Goal: Navigation & Orientation: Find specific page/section

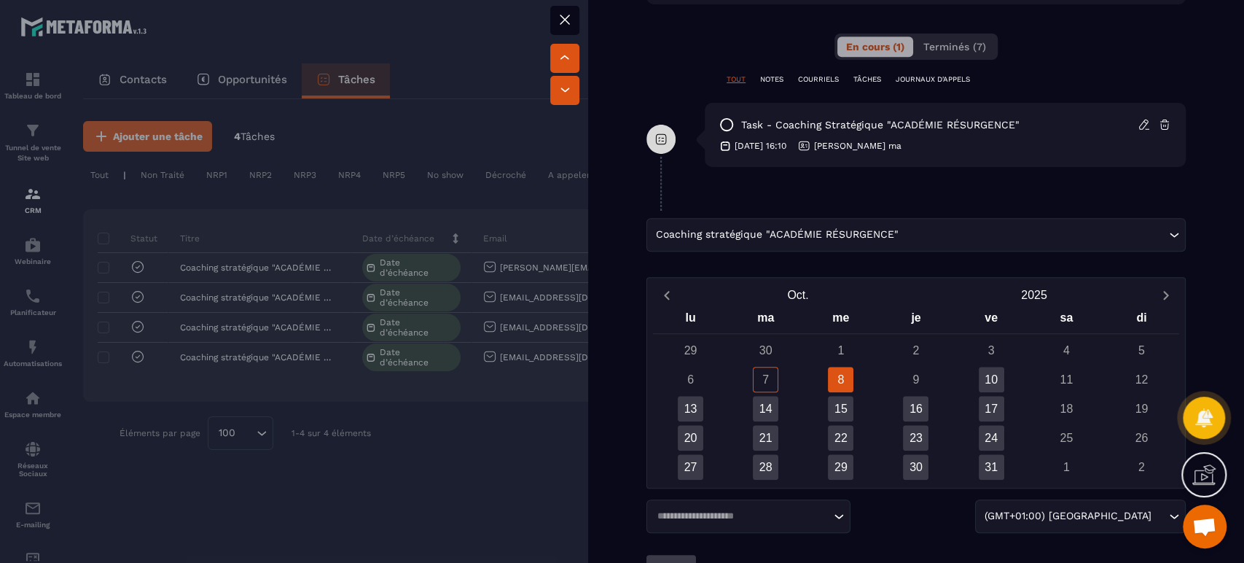
scroll to position [718, 0]
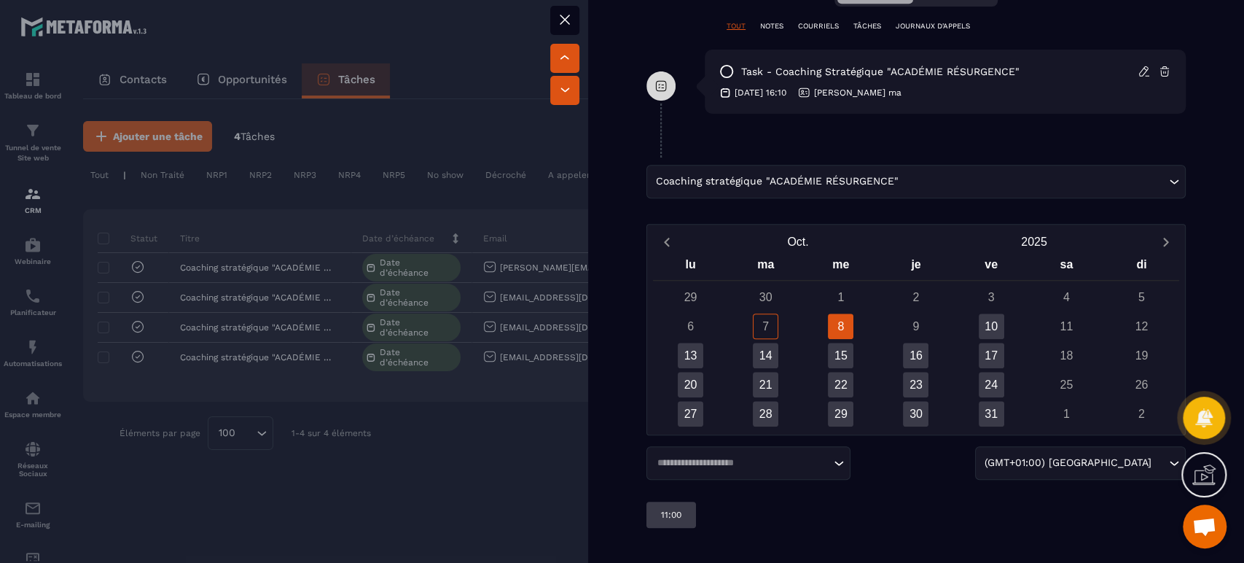
click at [536, 138] on div at bounding box center [622, 281] width 1244 height 563
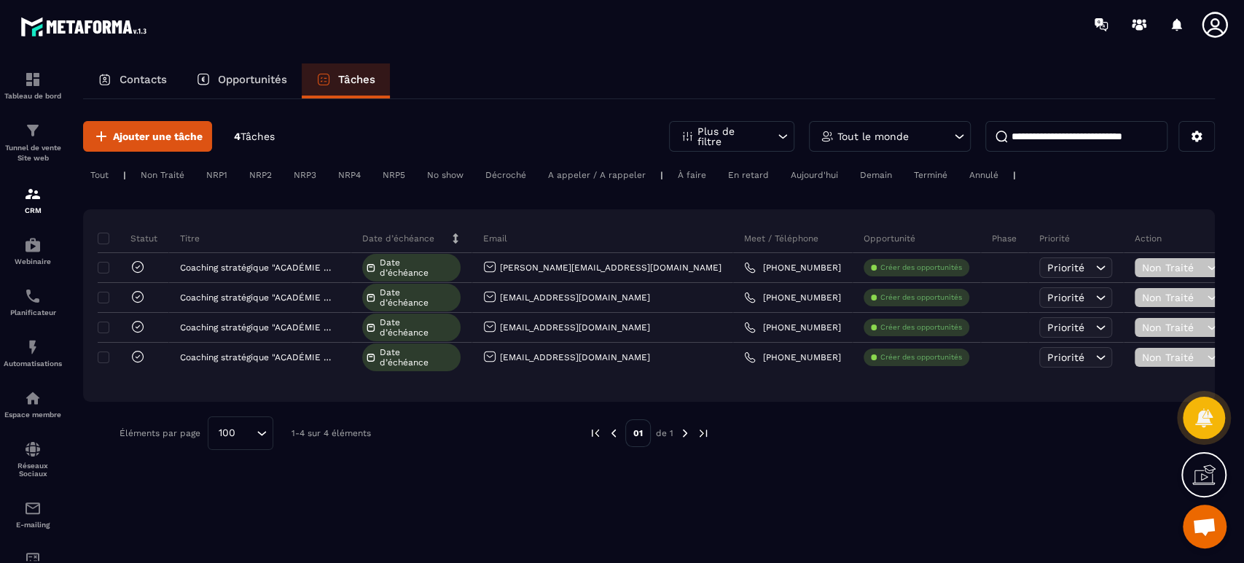
click at [1195, 478] on icon at bounding box center [1203, 474] width 23 height 23
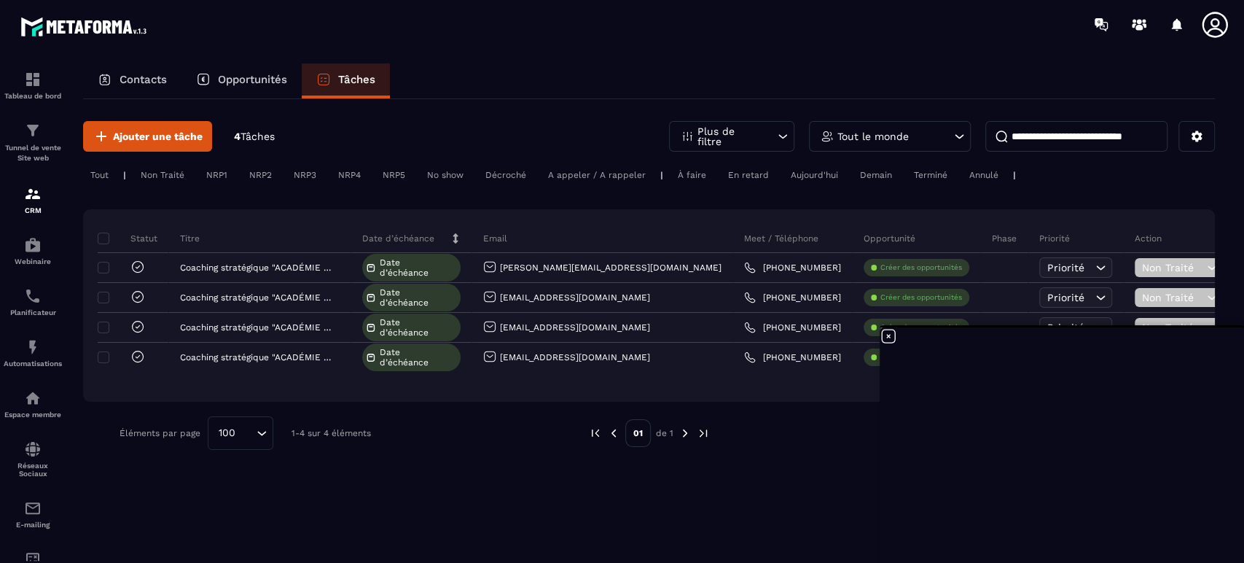
click at [888, 337] on icon at bounding box center [888, 335] width 17 height 17
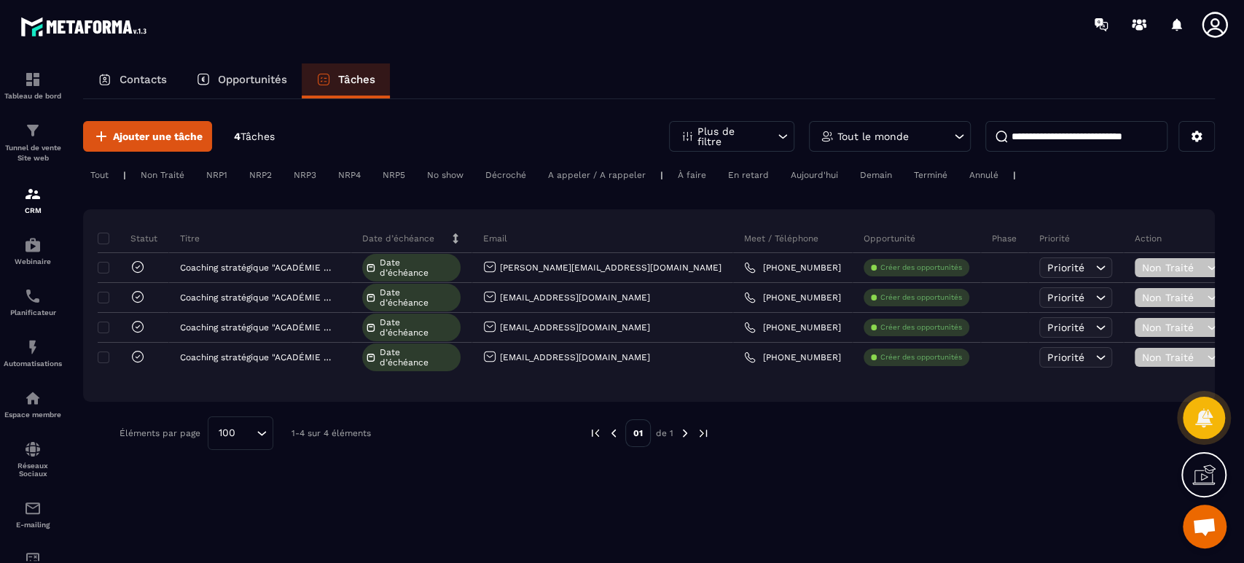
click at [274, 73] on p "Opportunités" at bounding box center [252, 79] width 69 height 13
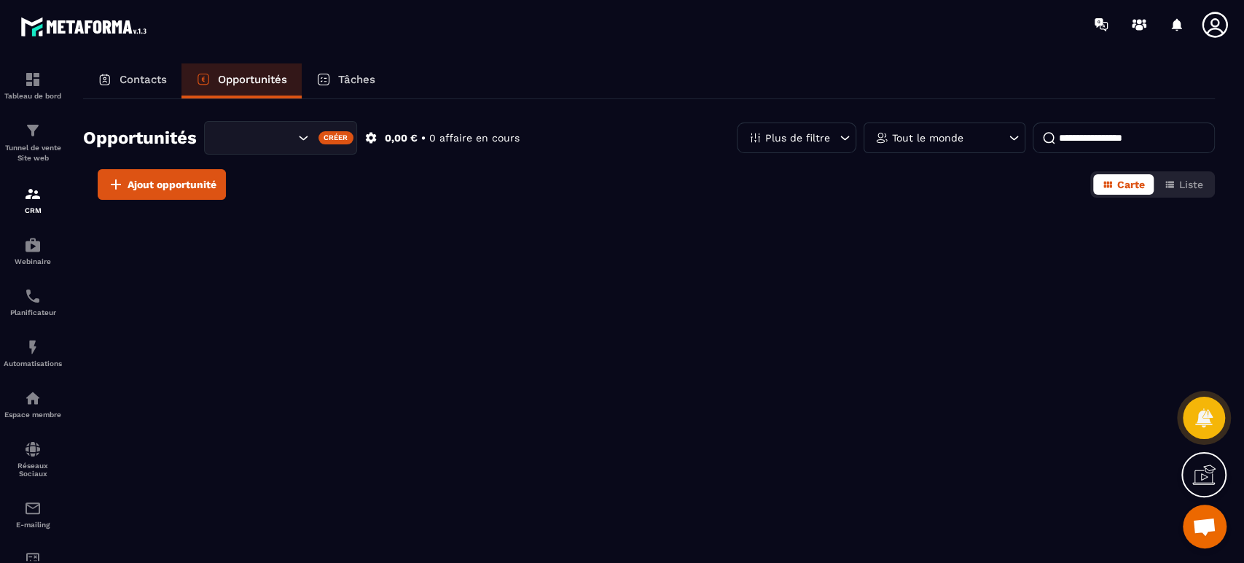
click at [342, 81] on p "Tâches" at bounding box center [356, 79] width 37 height 13
